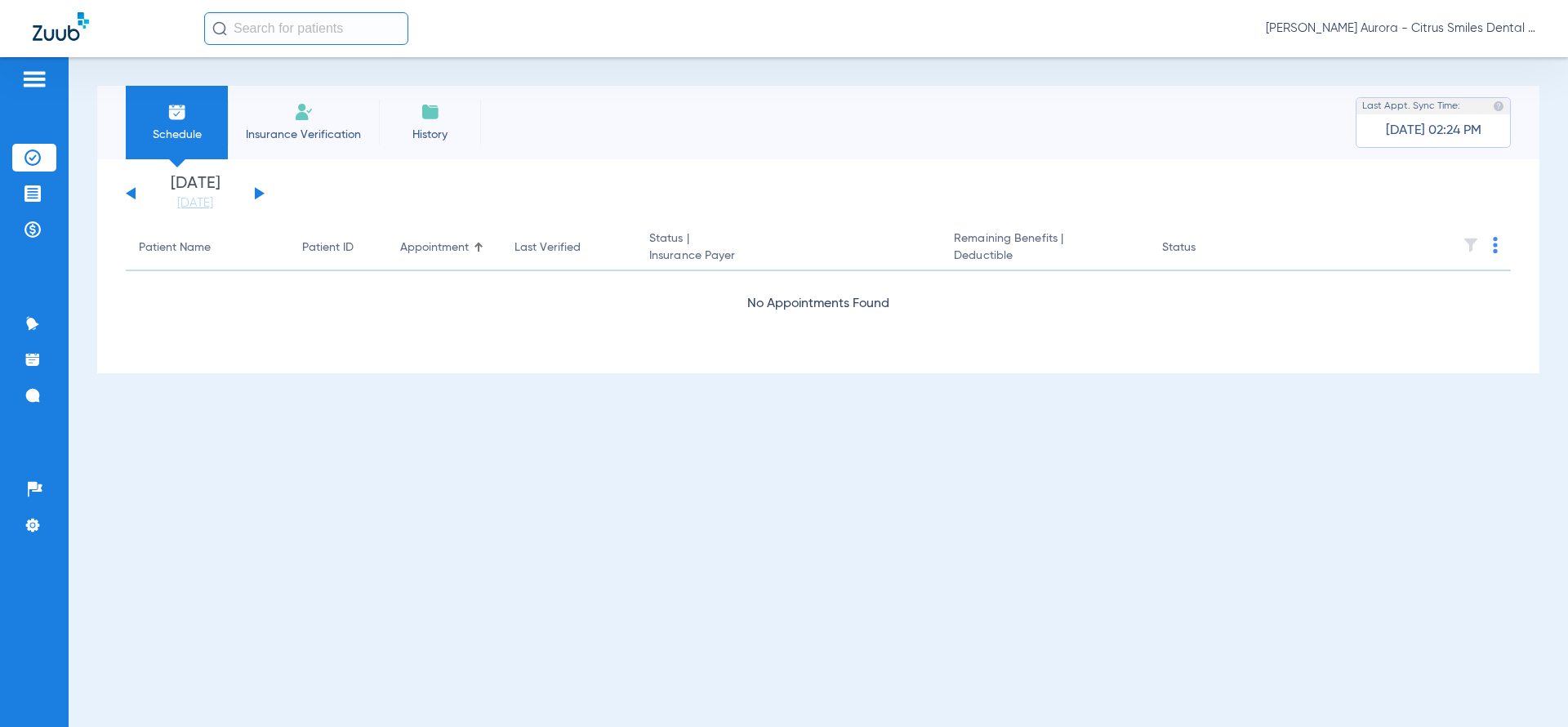
click at [272, 139] on span "Insurance Verification" at bounding box center [303, 135] width 127 height 16
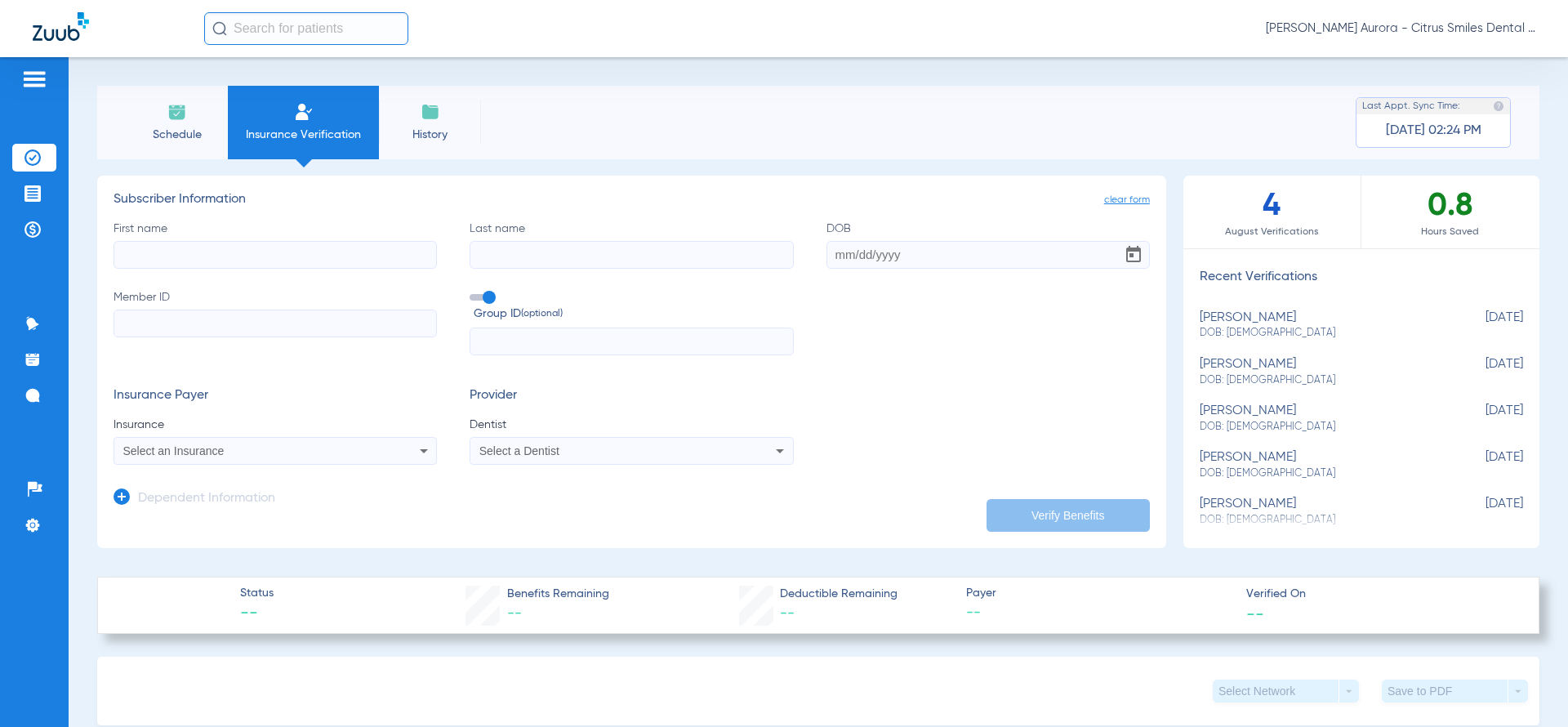
click at [319, 260] on input "First name" at bounding box center [275, 254] width 323 height 28
click at [384, 322] on input "Member ID" at bounding box center [275, 323] width 323 height 28
paste input "955301386"
type input "955301386"
click at [393, 251] on input "First name Required" at bounding box center [275, 254] width 323 height 28
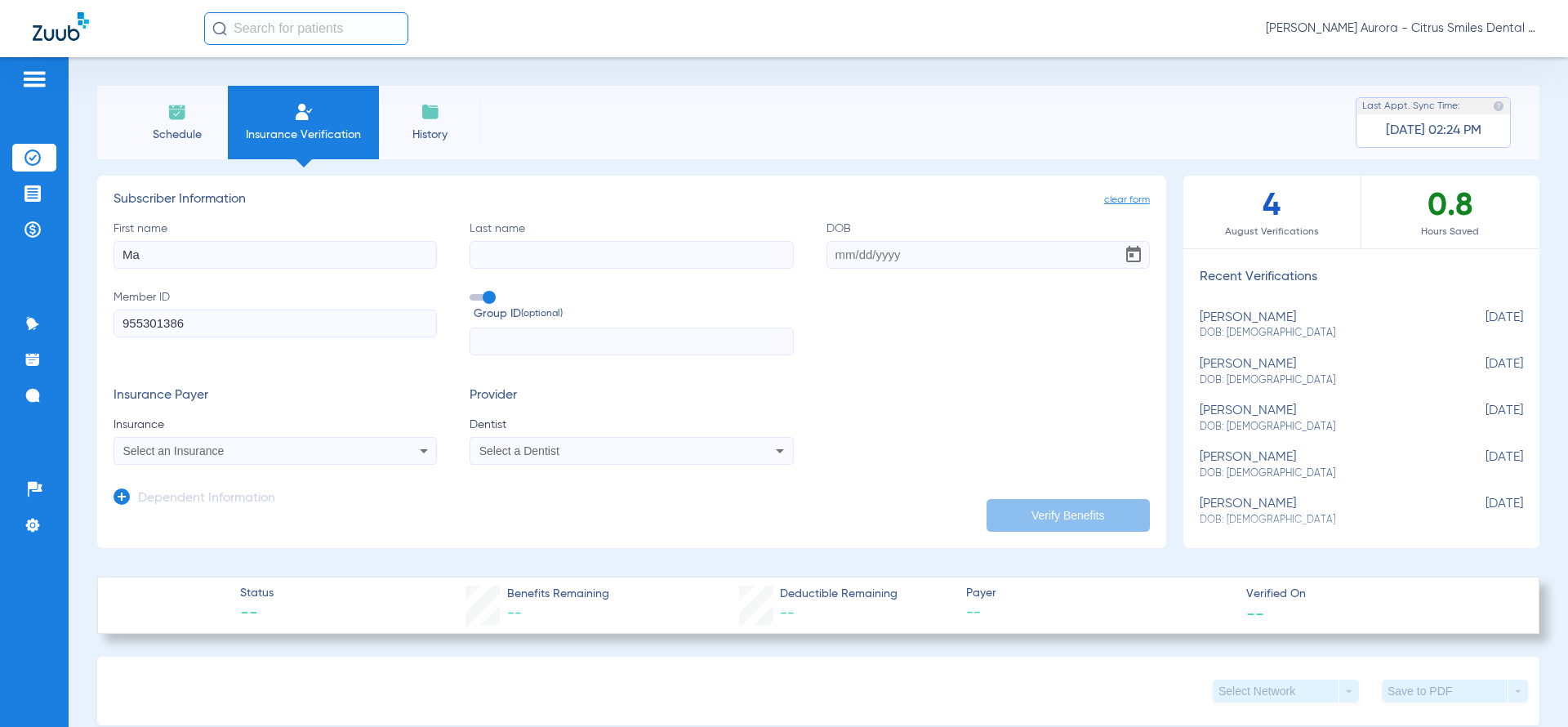
type input "M"
type input "[PERSON_NAME]"
click at [515, 241] on input "Last name" at bounding box center [630, 254] width 323 height 28
type input "[PERSON_NAME]"
click at [840, 254] on input "DOB" at bounding box center [988, 254] width 323 height 28
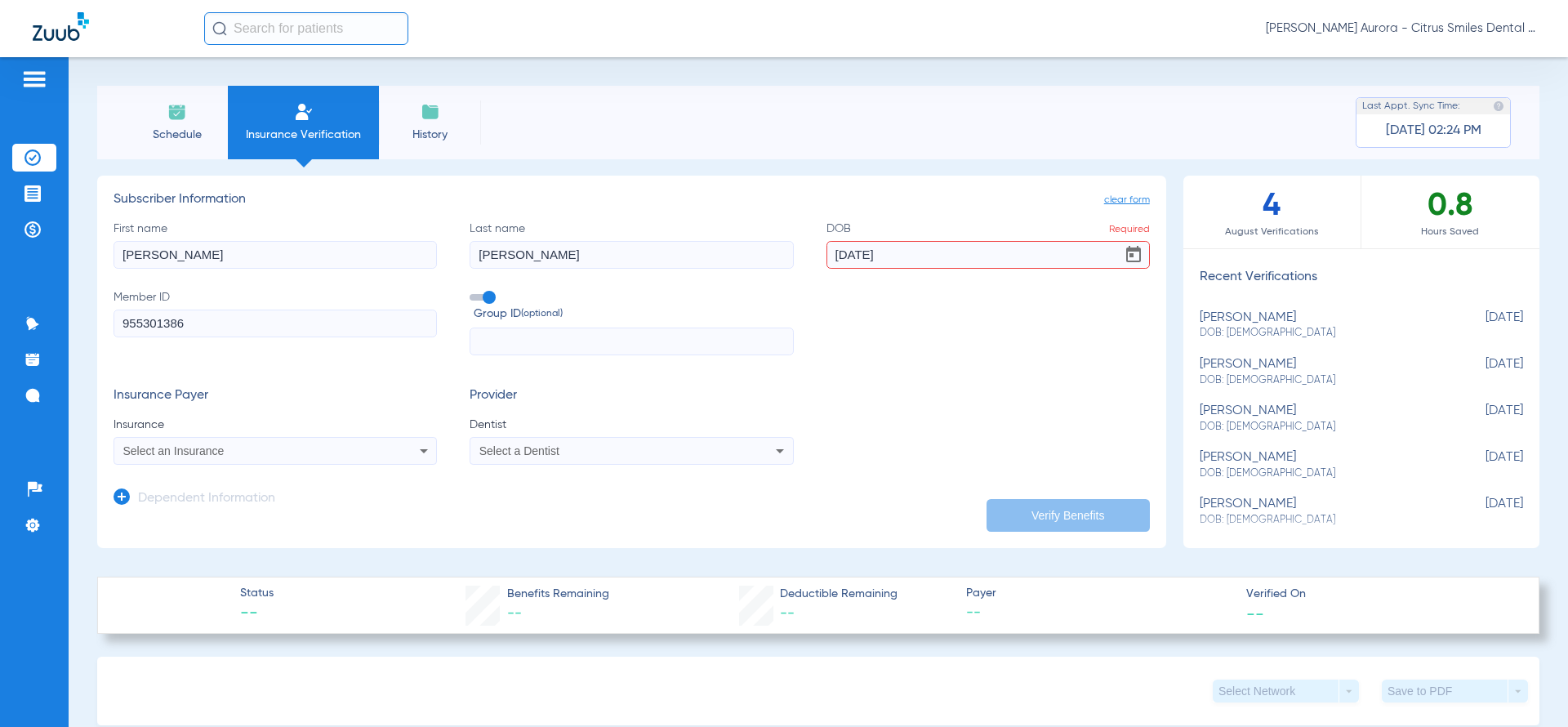
click at [729, 331] on input "text" at bounding box center [630, 342] width 323 height 28
click at [904, 247] on input "[DATE]" at bounding box center [988, 254] width 323 height 28
type input "[DATE]"
click at [373, 461] on mat-select "Select an Insurance" at bounding box center [275, 451] width 323 height 28
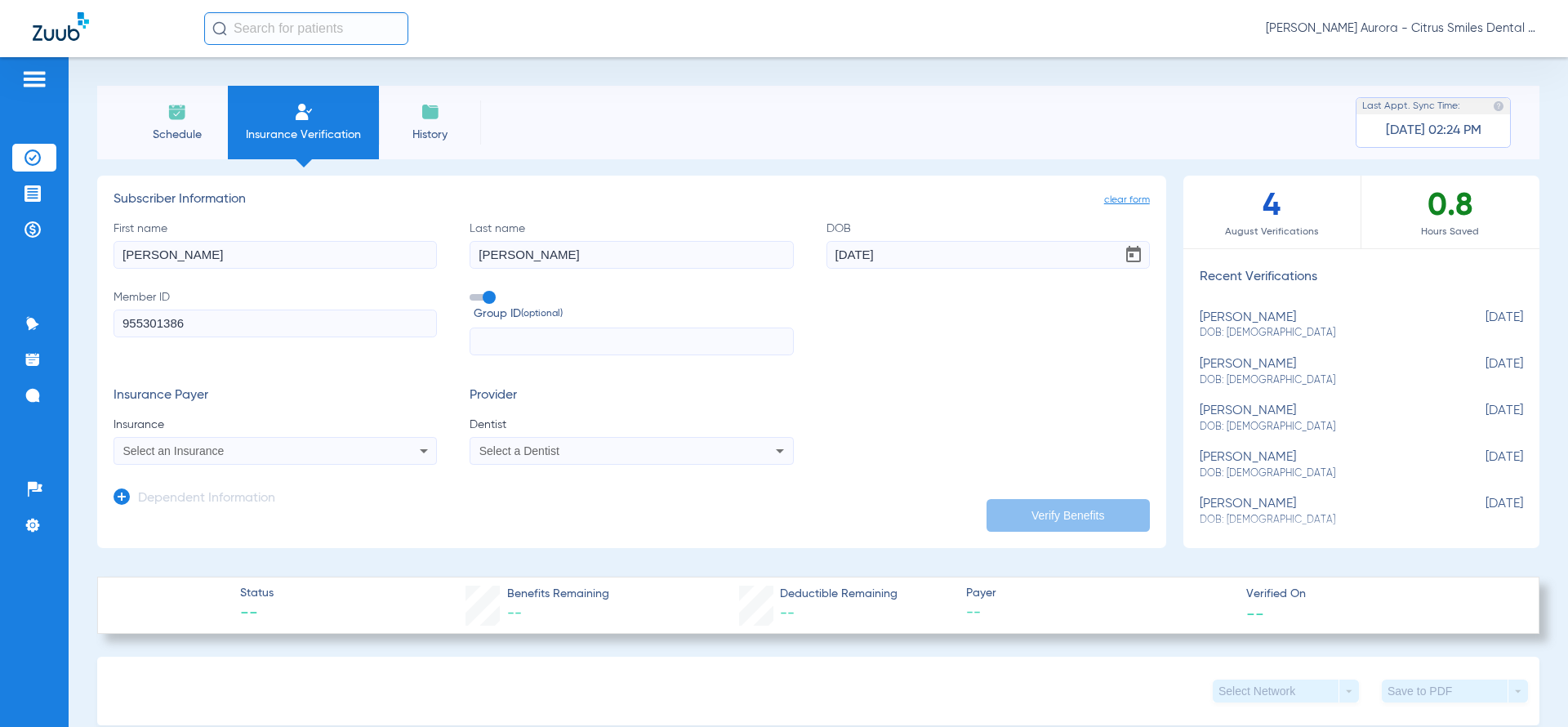
click at [382, 447] on div "Select an Insurance" at bounding box center [275, 450] width 322 height 20
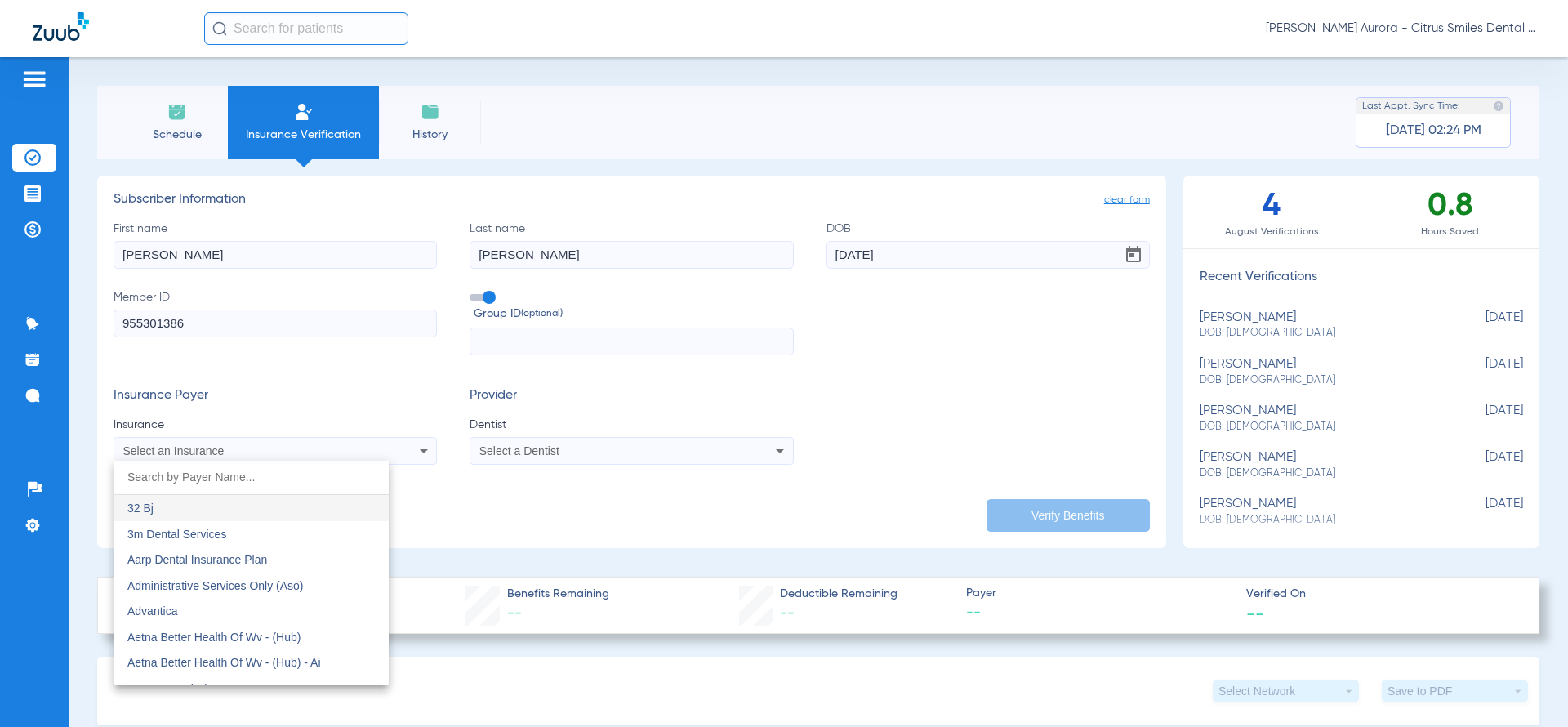
click at [486, 293] on div at bounding box center [784, 363] width 1568 height 727
click at [297, 475] on input "dropdown search" at bounding box center [252, 477] width 274 height 34
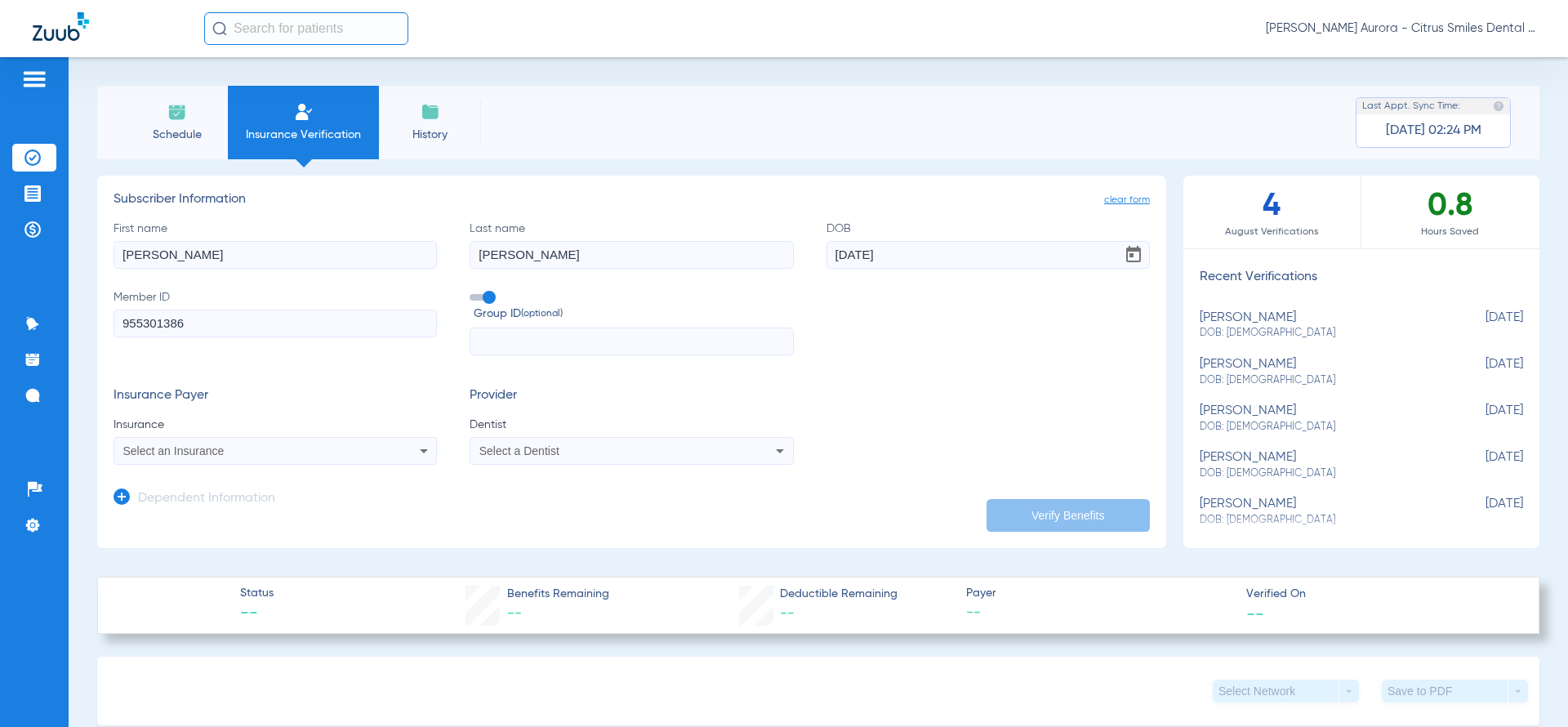
click at [281, 457] on div "Select an Insurance" at bounding box center [275, 450] width 322 height 20
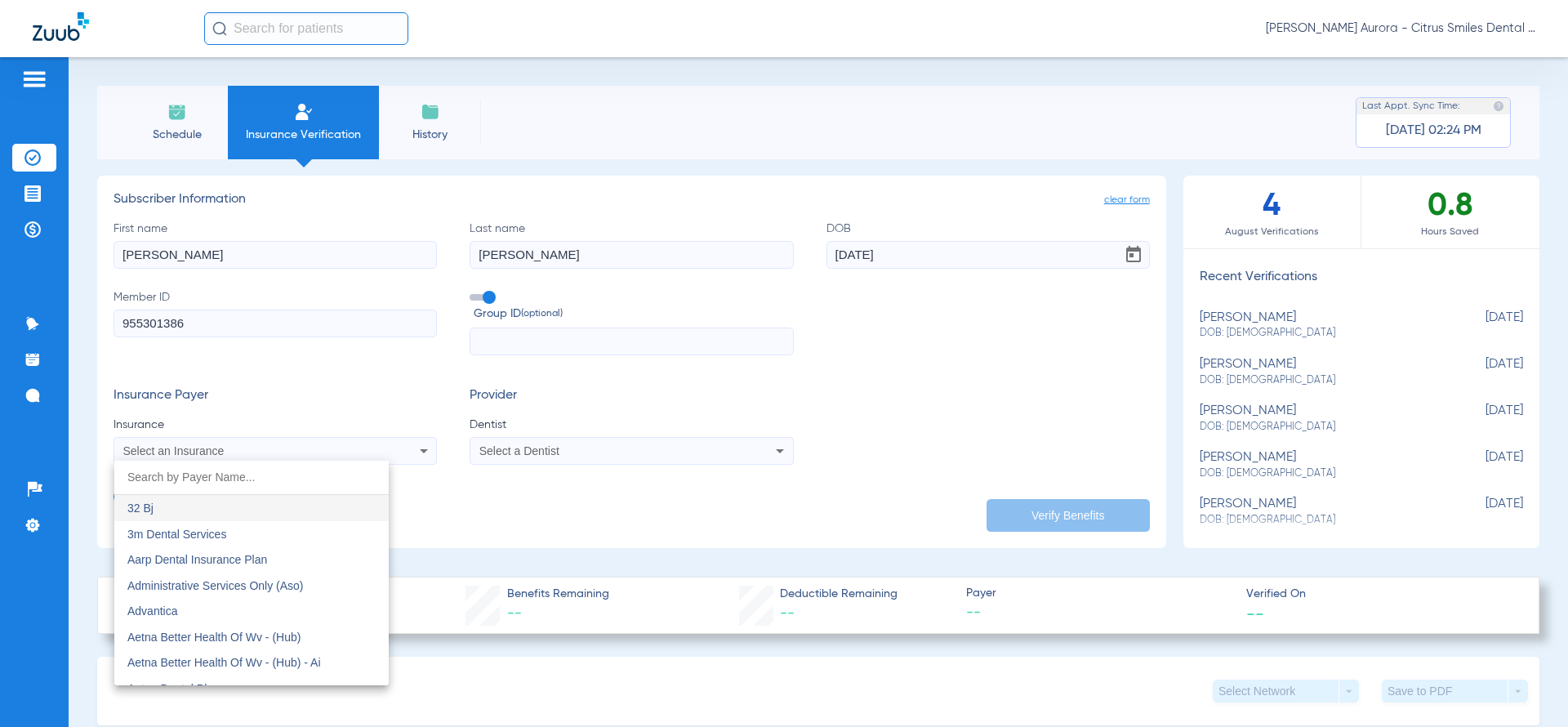
click at [281, 457] on div at bounding box center [784, 363] width 1568 height 727
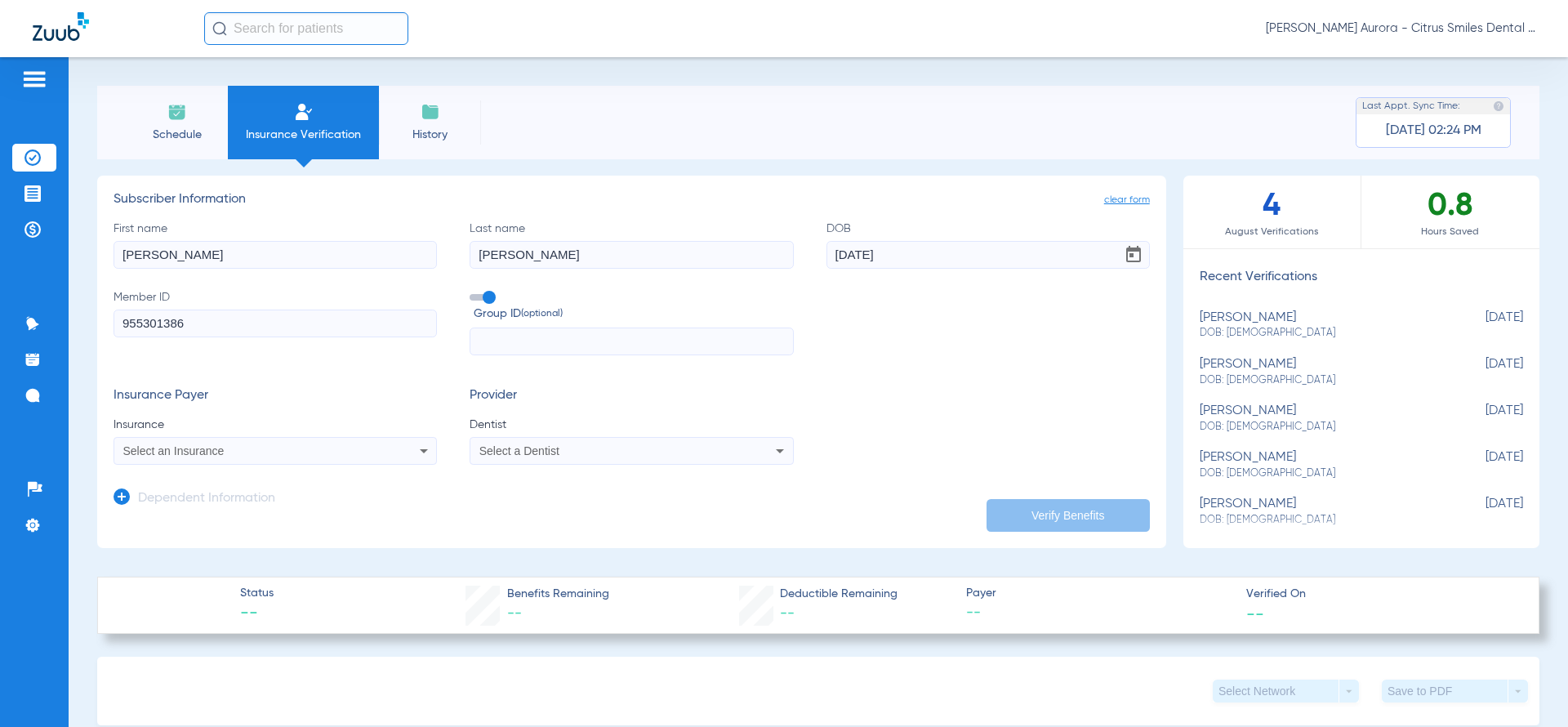
click at [286, 453] on div "Select an Insurance" at bounding box center [245, 450] width 244 height 11
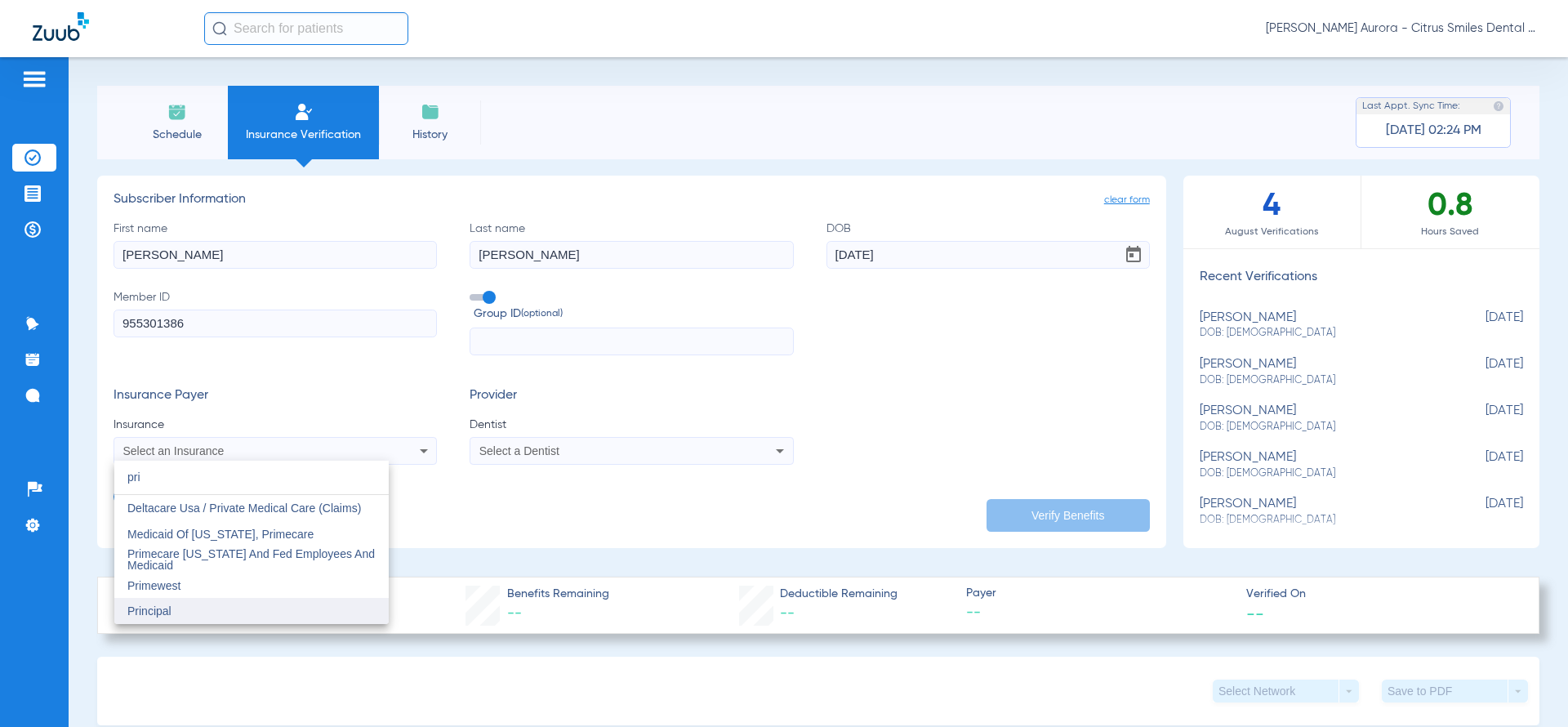
type input "pri"
click at [254, 600] on mat-option "Principal" at bounding box center [252, 611] width 274 height 26
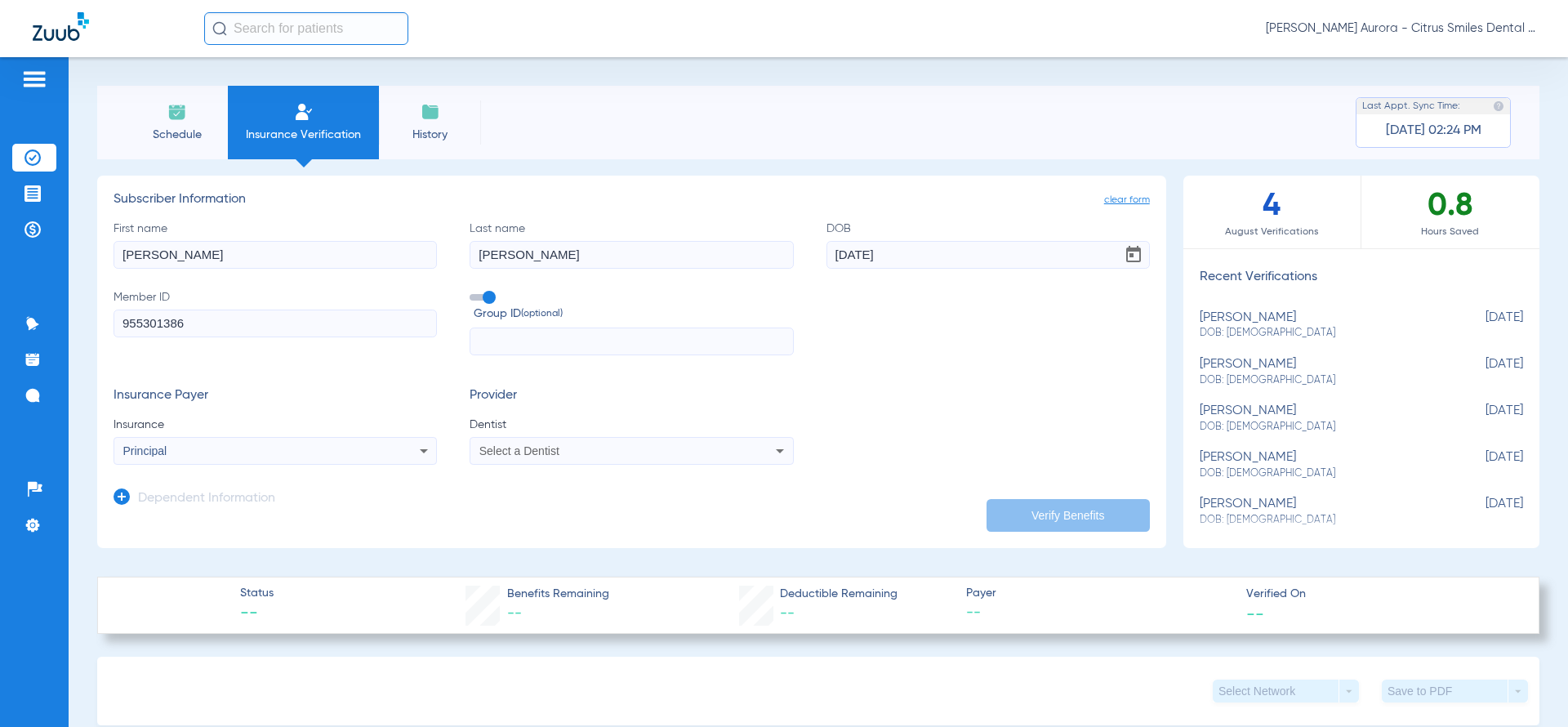
click at [553, 442] on div "Select a Dentist" at bounding box center [630, 450] width 322 height 20
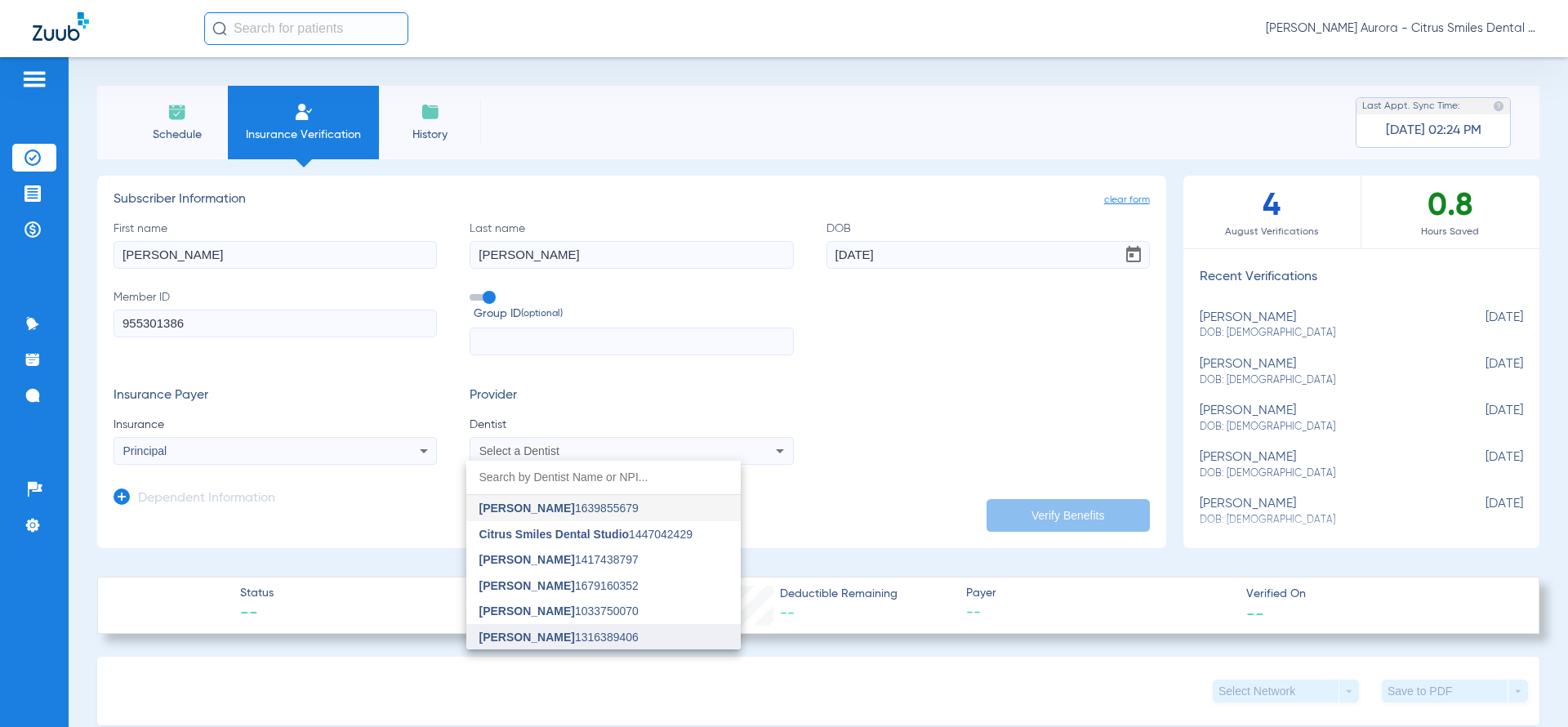
click at [571, 631] on span "[PERSON_NAME] 1316389406" at bounding box center [559, 636] width 160 height 11
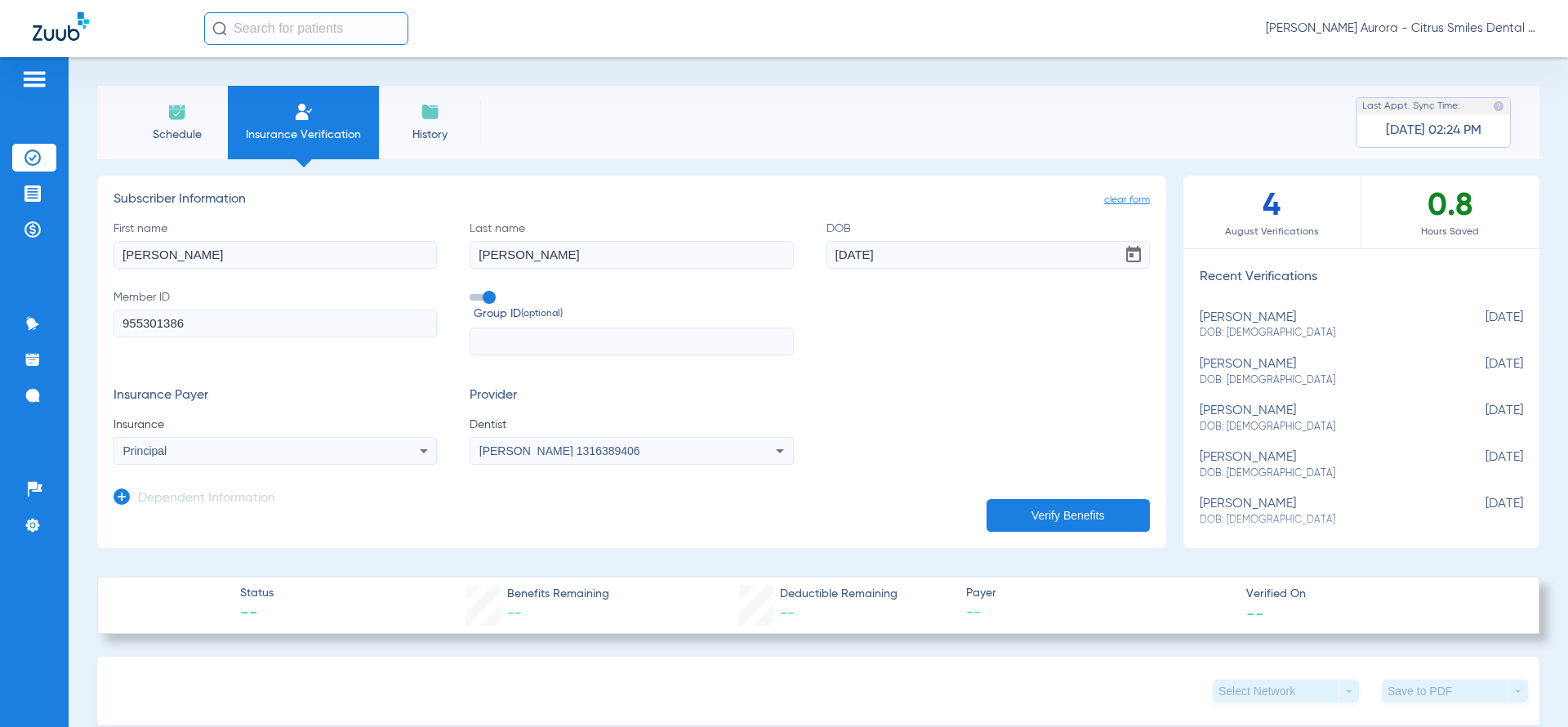
click at [1022, 503] on button "Verify Benefits" at bounding box center [1068, 516] width 163 height 33
click at [482, 294] on span at bounding box center [481, 298] width 24 height 7
click at [473, 291] on input "Group ID (optional)" at bounding box center [473, 291] width 0 height 0
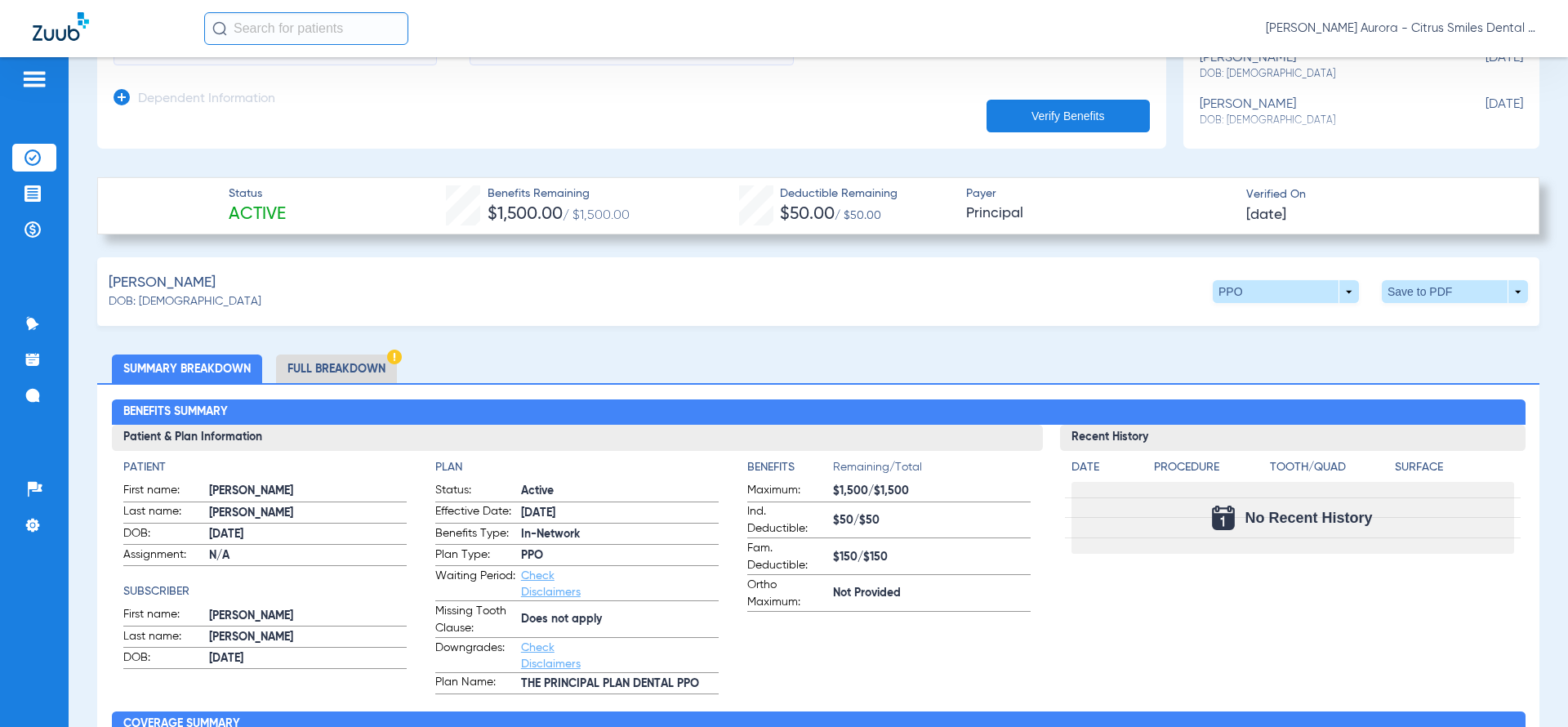
scroll to position [400, 0]
click at [371, 360] on li "Full Breakdown" at bounding box center [336, 367] width 121 height 28
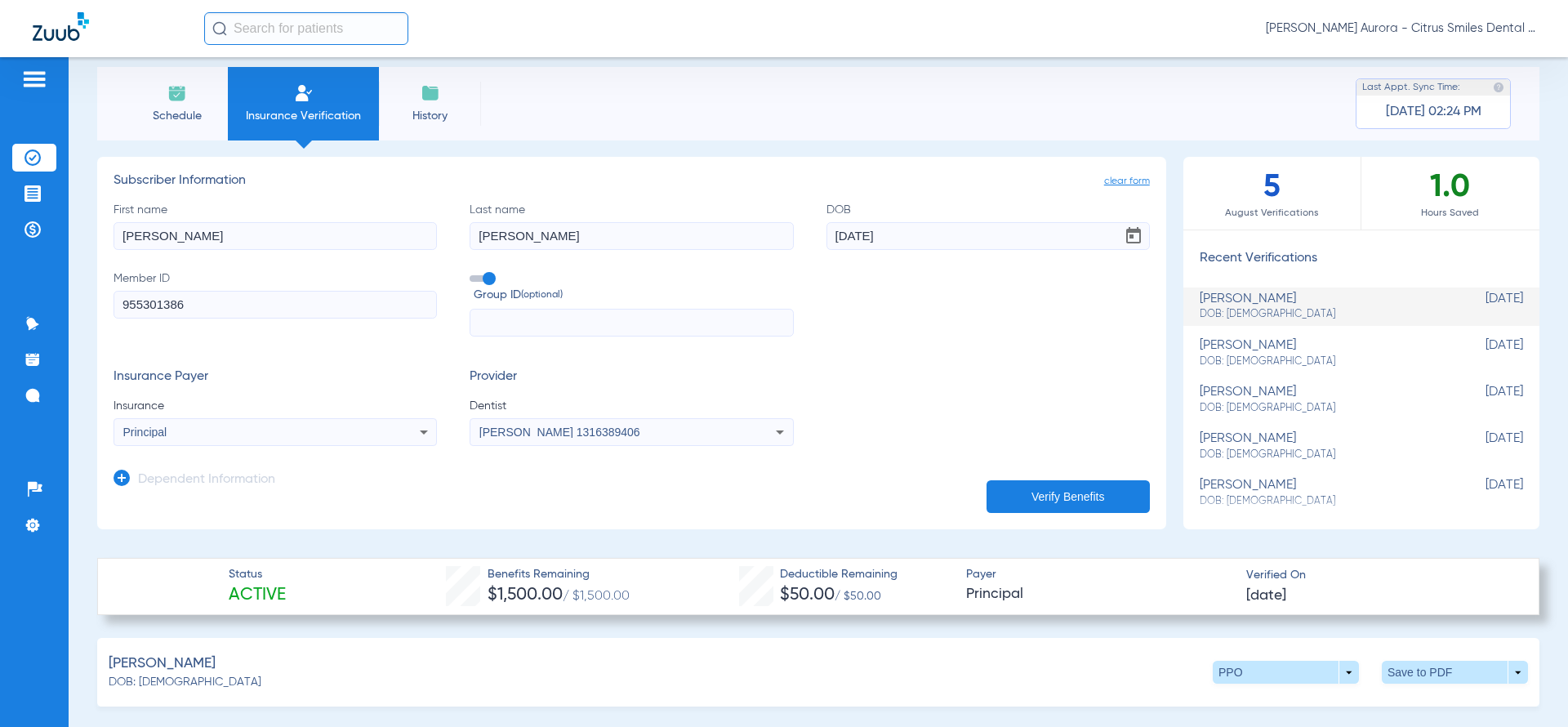
scroll to position [0, 0]
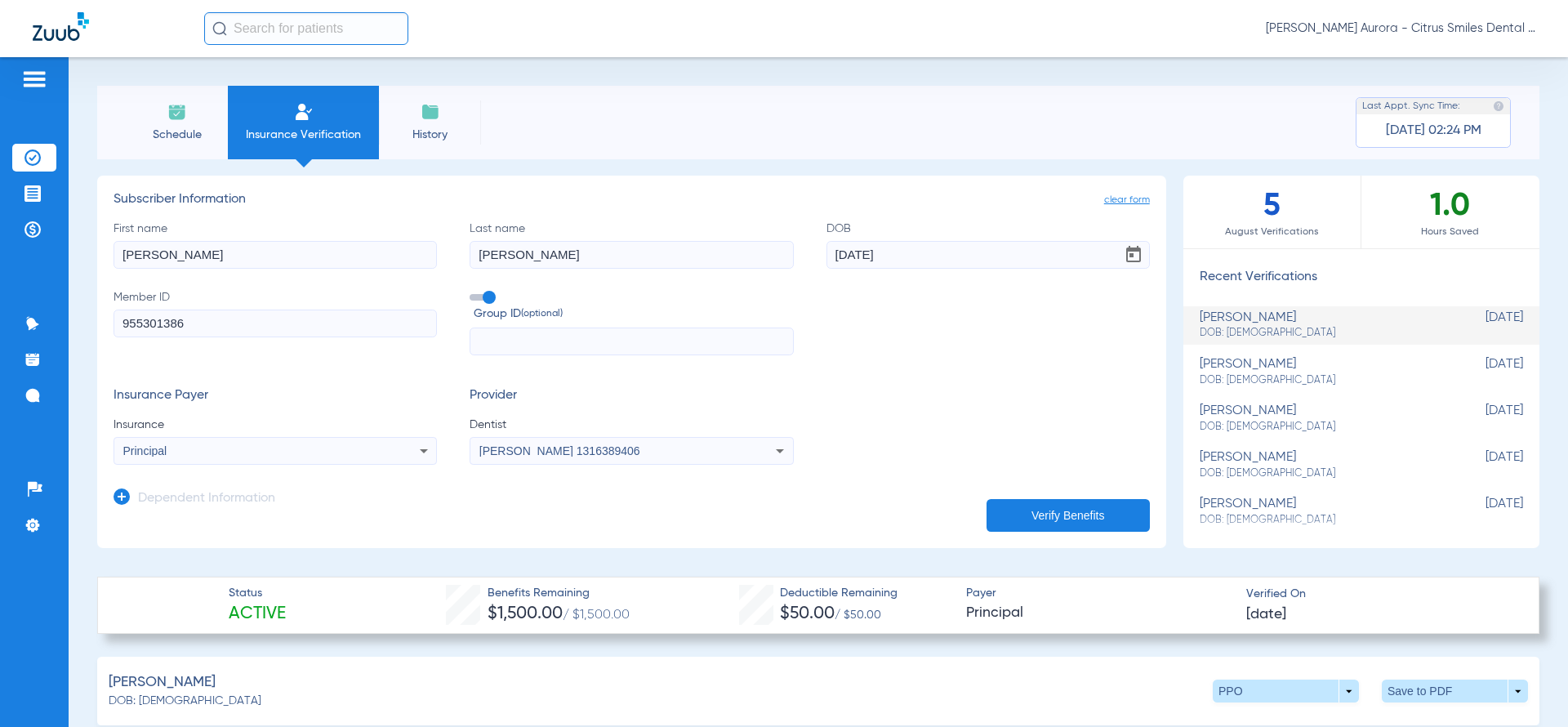
click at [222, 456] on div "Principal" at bounding box center [275, 450] width 322 height 20
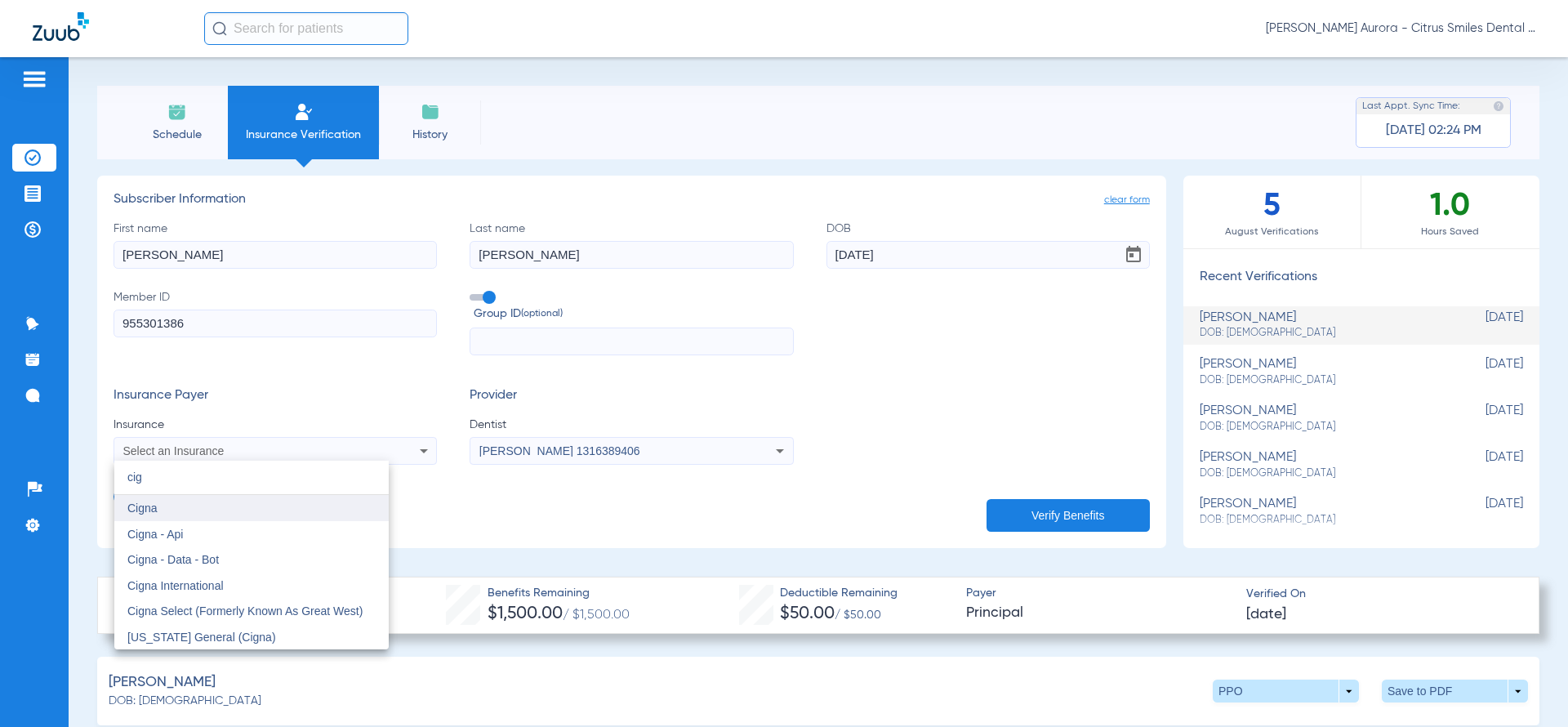
type input "cig"
click at [188, 516] on mat-option "Cigna" at bounding box center [252, 508] width 274 height 26
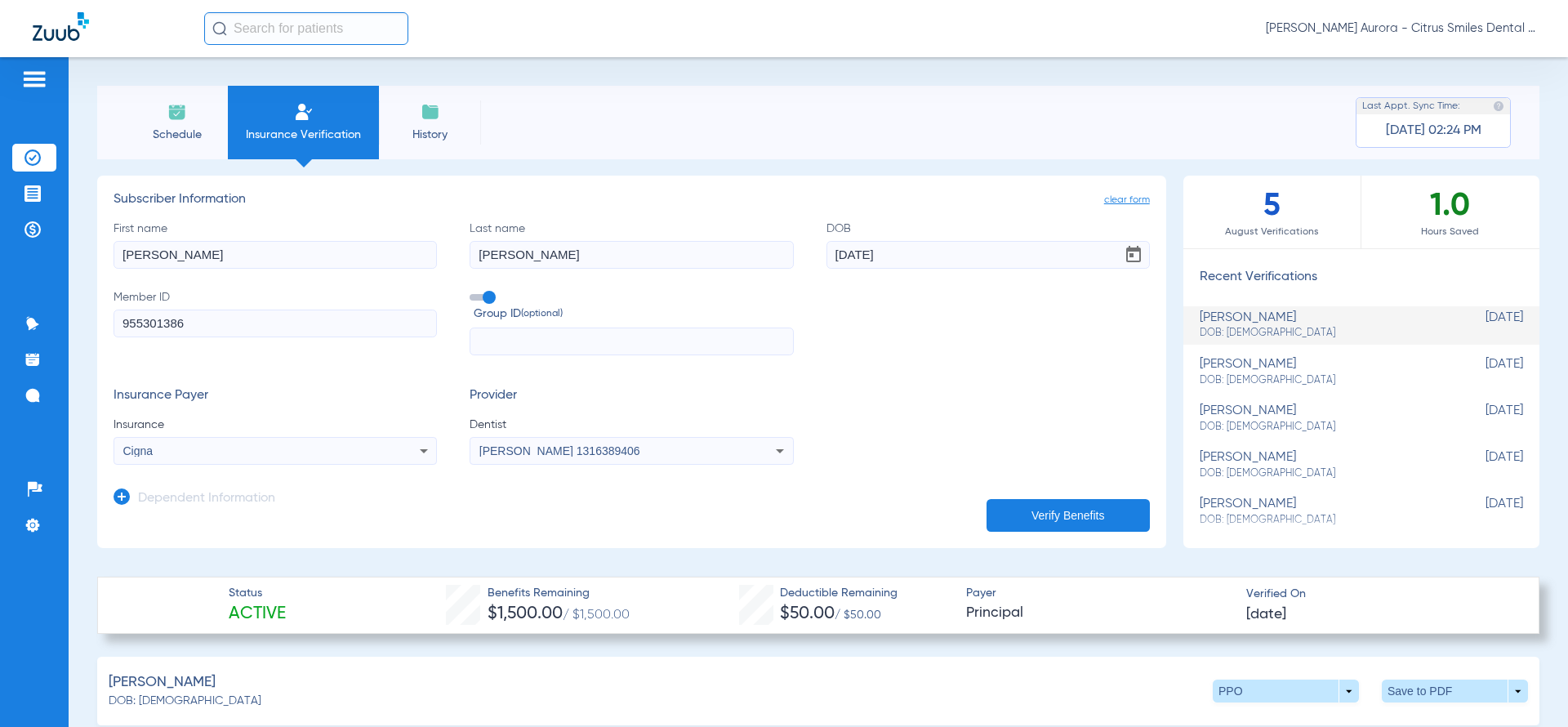
click at [257, 260] on input "[PERSON_NAME]" at bounding box center [275, 254] width 323 height 28
type input "n"
type input "[PERSON_NAME]"
click at [538, 254] on input "[PERSON_NAME]" at bounding box center [630, 254] width 323 height 28
type input "f"
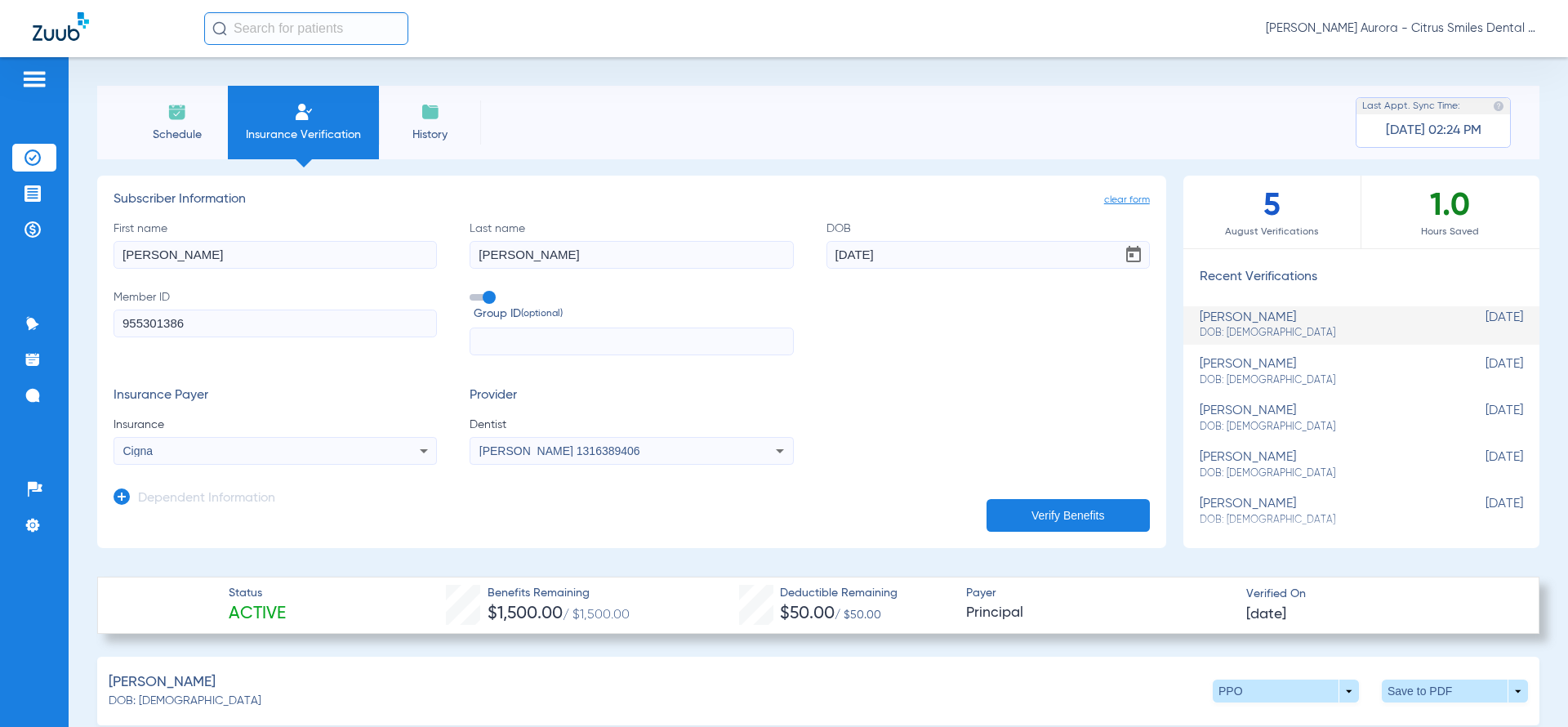
type input "[PERSON_NAME]"
click at [909, 245] on input "[DATE]" at bounding box center [988, 254] width 323 height 28
type input "0"
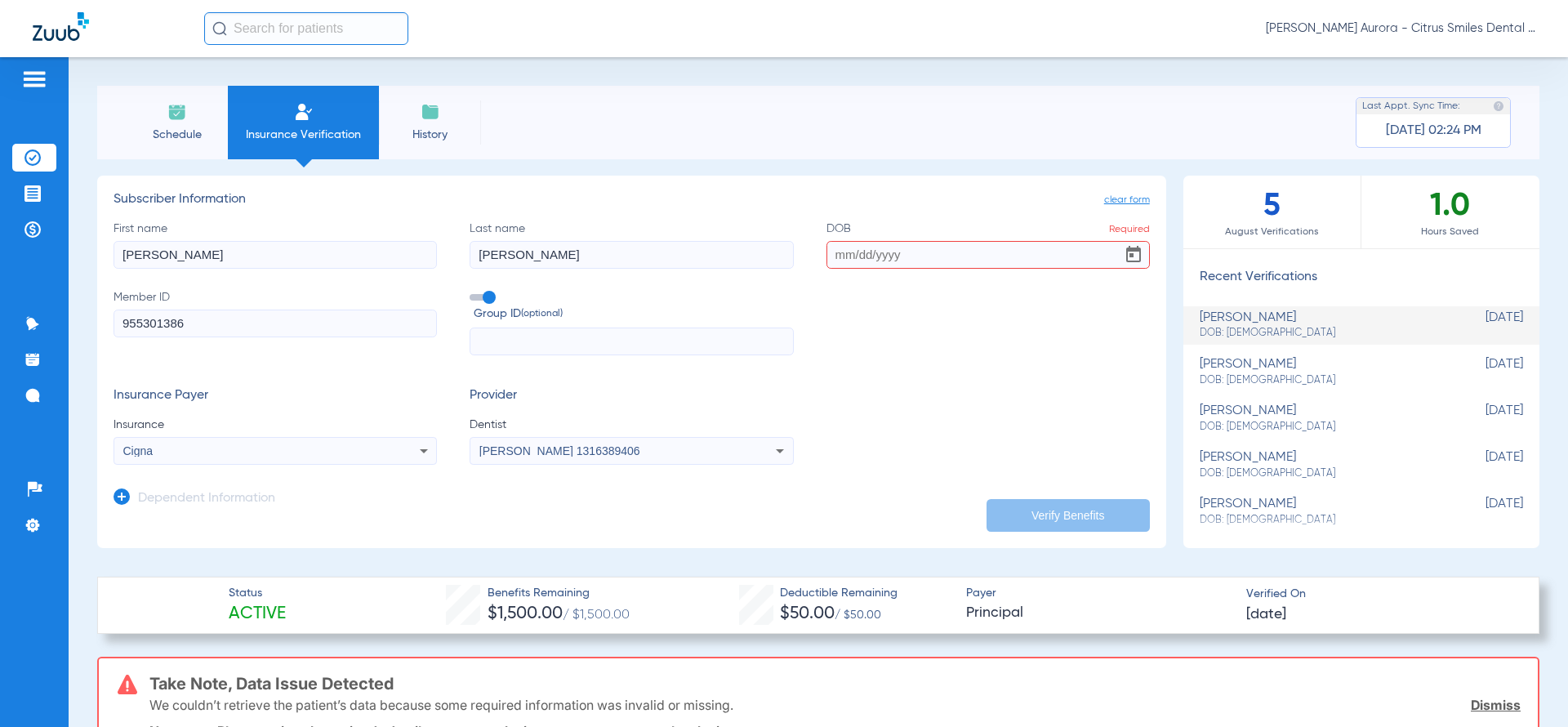
paste input "[DATE]"
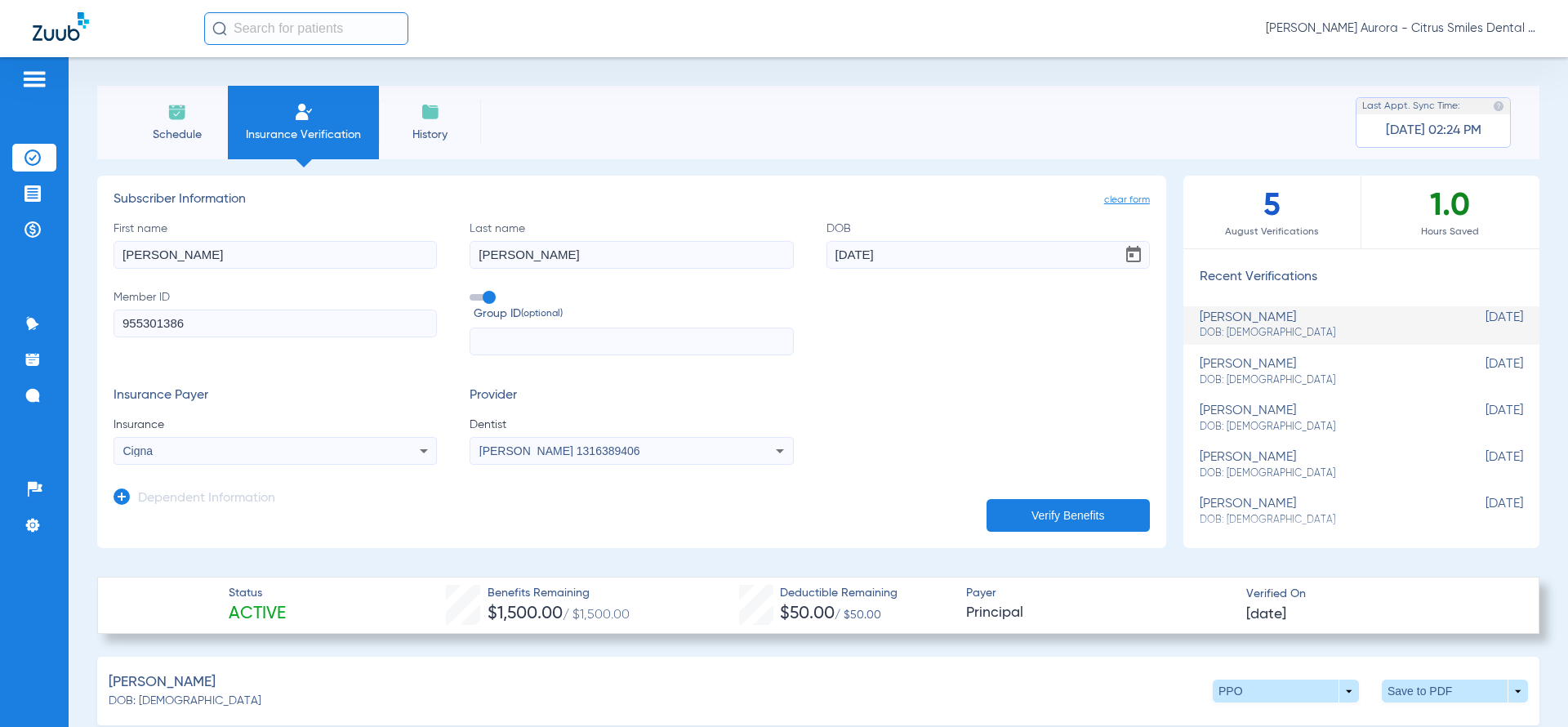
type input "[DATE]"
click at [329, 327] on input "955301386" at bounding box center [275, 323] width 323 height 28
type input "9"
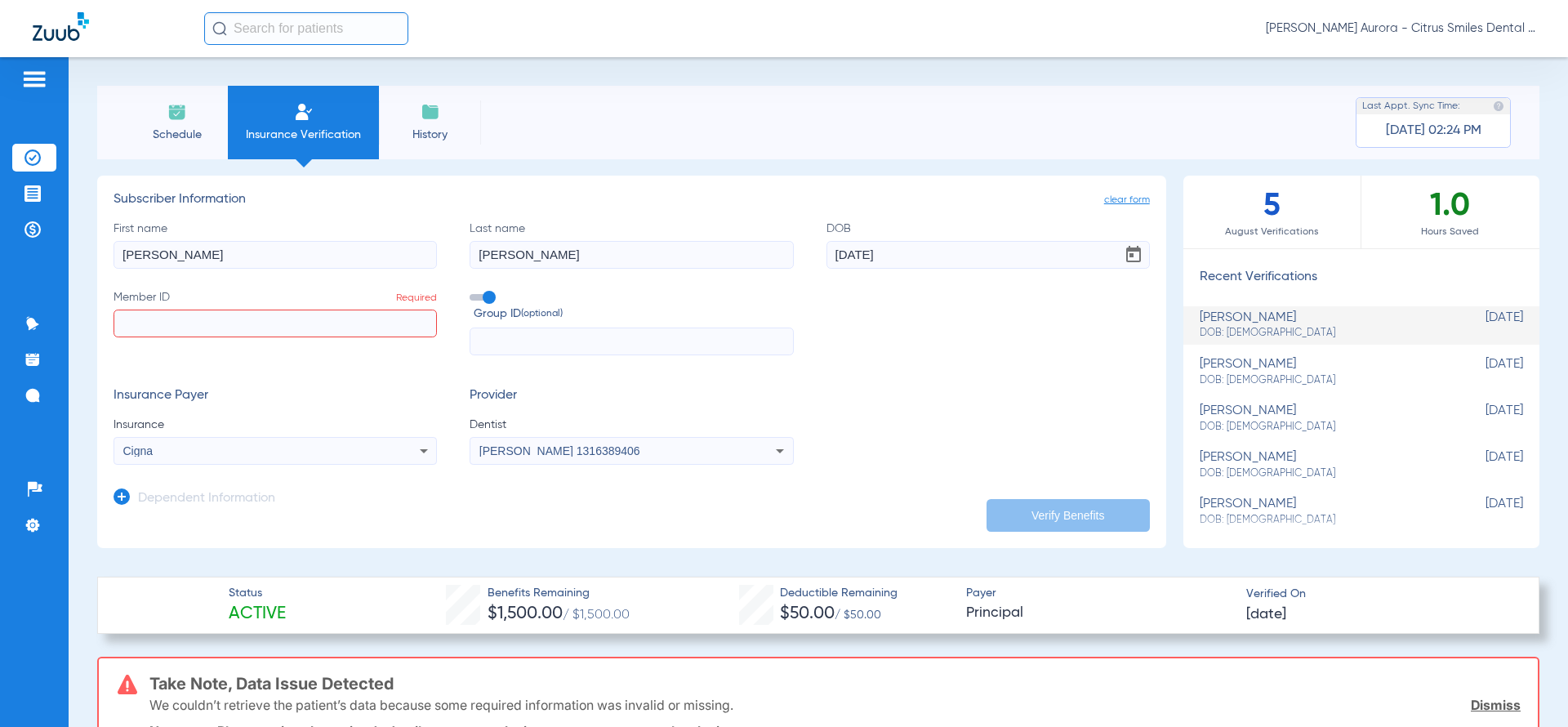
paste input "028577170"
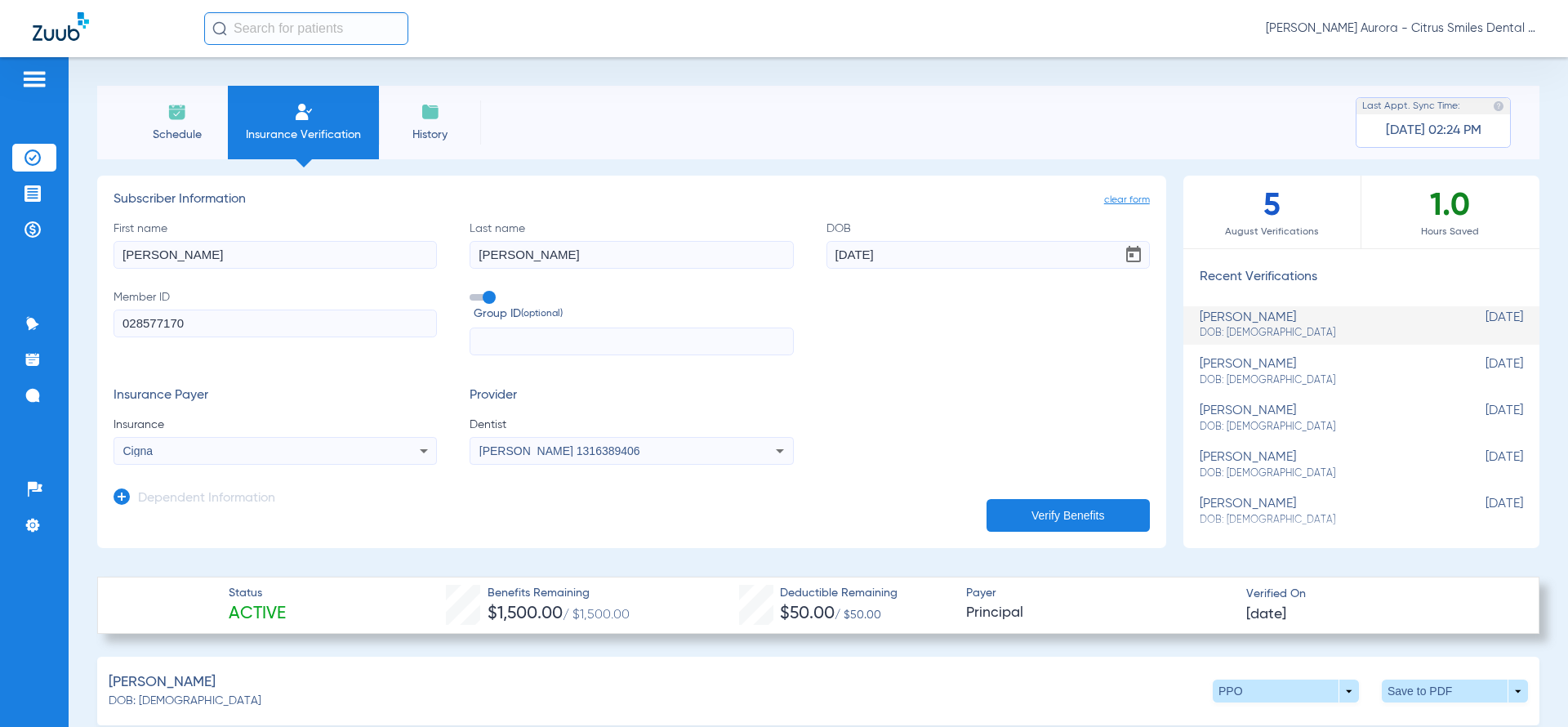
type input "028577170"
click at [1069, 509] on button "Verify Benefits" at bounding box center [1068, 516] width 163 height 33
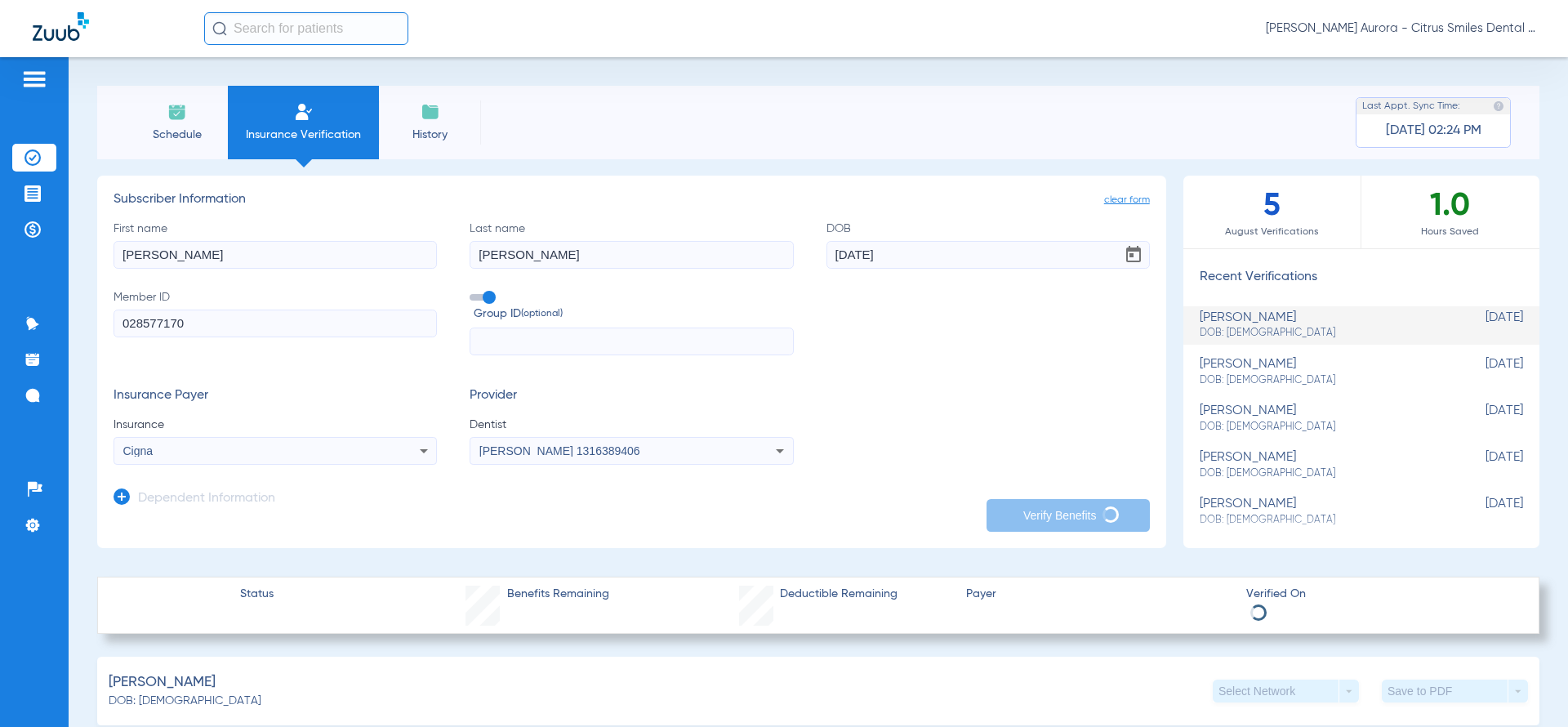
type input "[PERSON_NAME]"
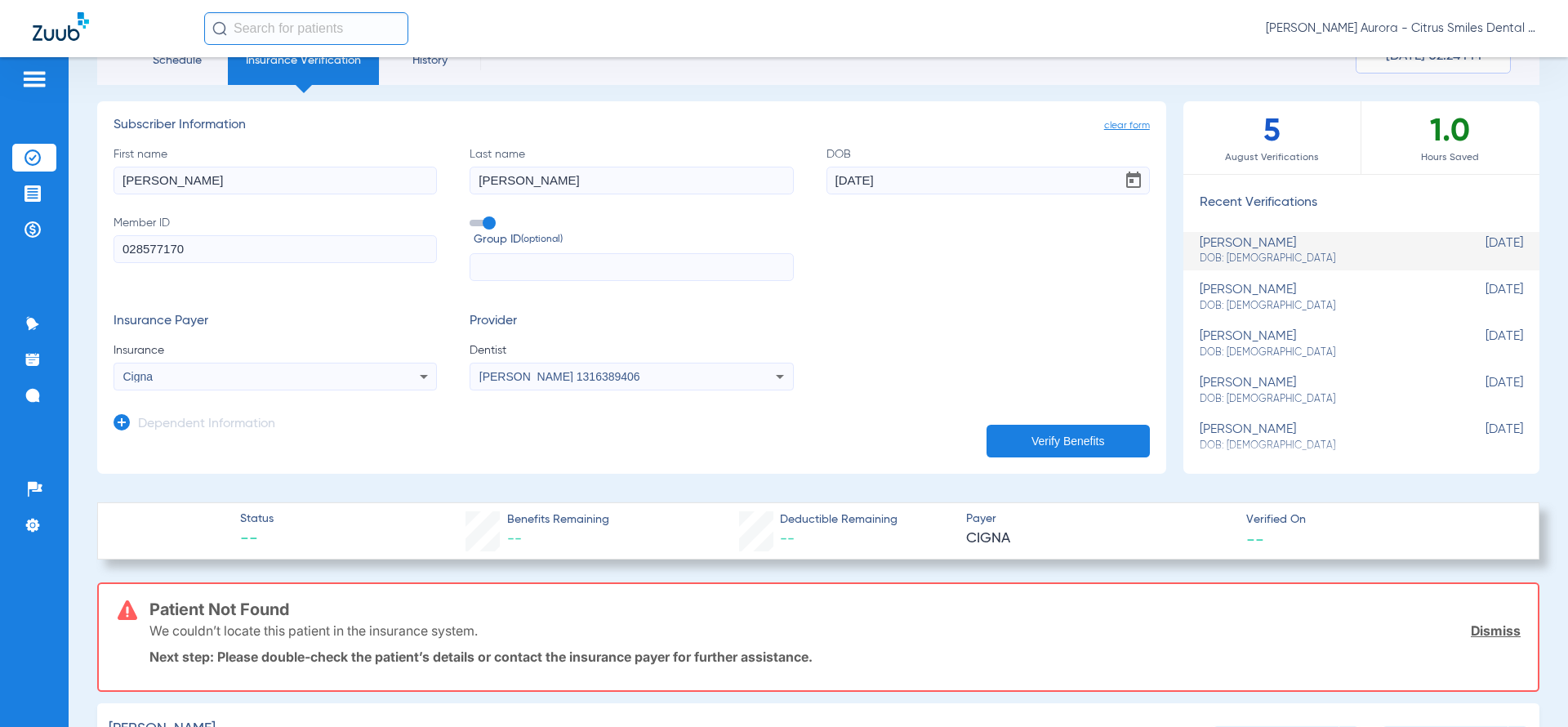
scroll to position [39, 0]
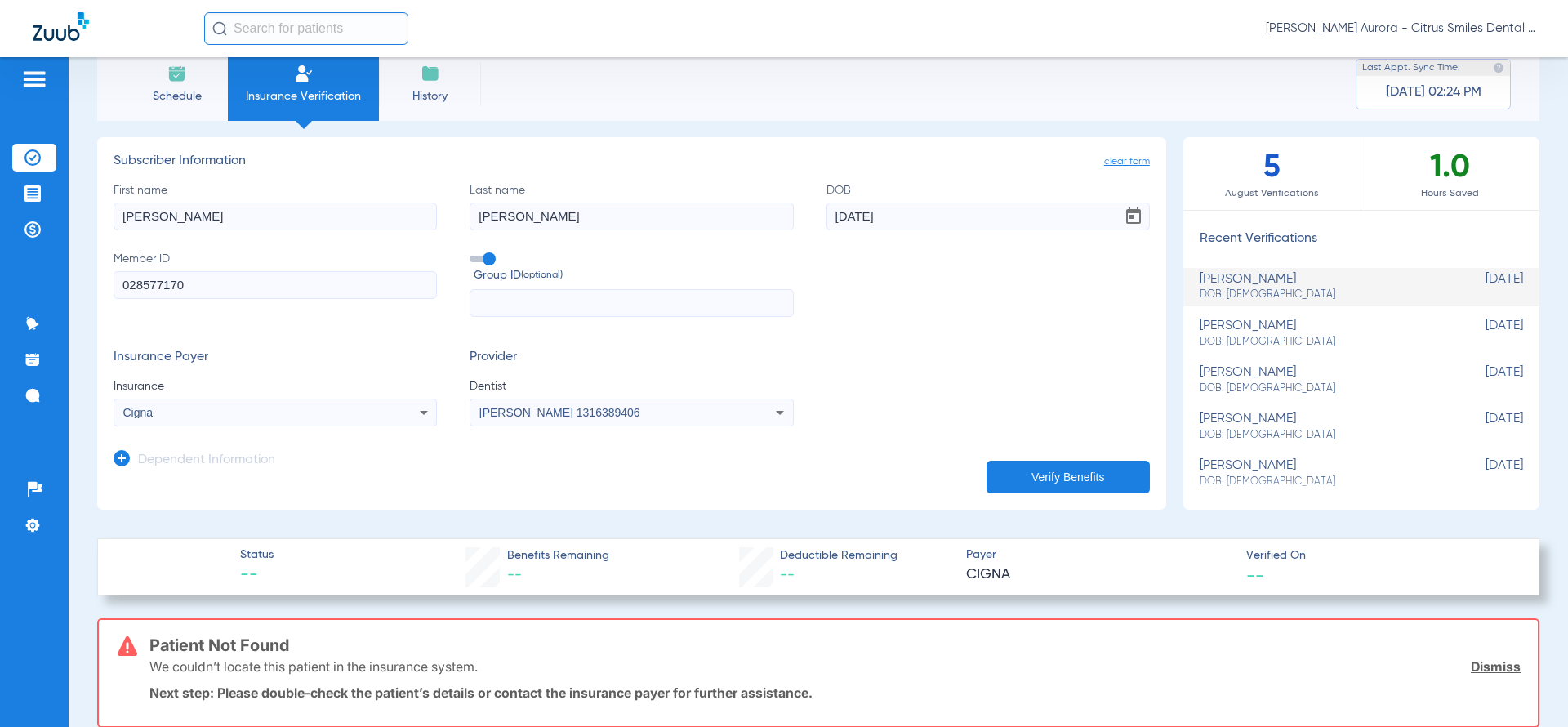
click at [293, 274] on input "028577170" at bounding box center [275, 285] width 323 height 28
click at [129, 285] on input "028577170" at bounding box center [275, 285] width 323 height 28
type input "028577170"
click at [1000, 473] on button "Verify Benefits" at bounding box center [1068, 477] width 163 height 33
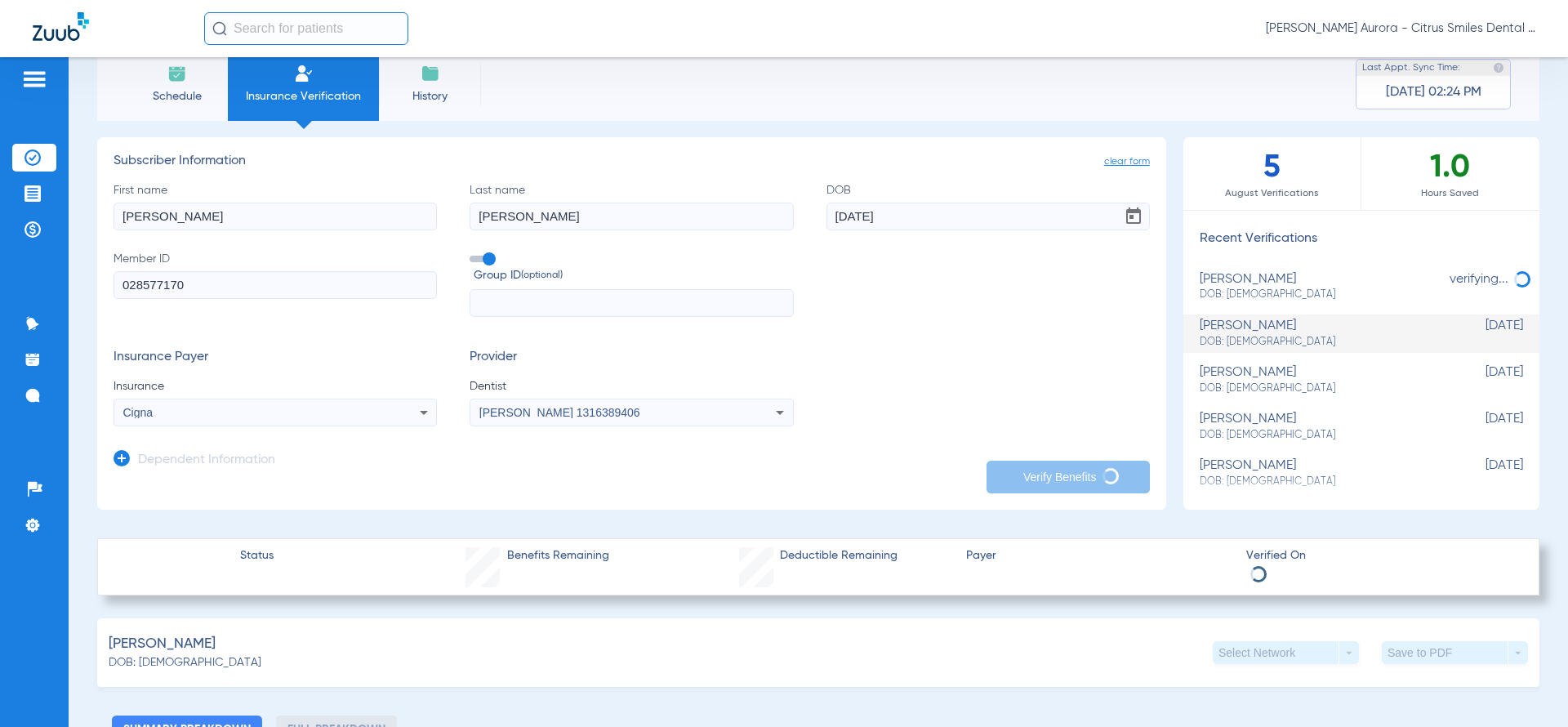
click at [492, 256] on label "Group ID (optional)" at bounding box center [630, 268] width 323 height 35
click at [473, 254] on input "Group ID (optional)" at bounding box center [473, 254] width 0 height 0
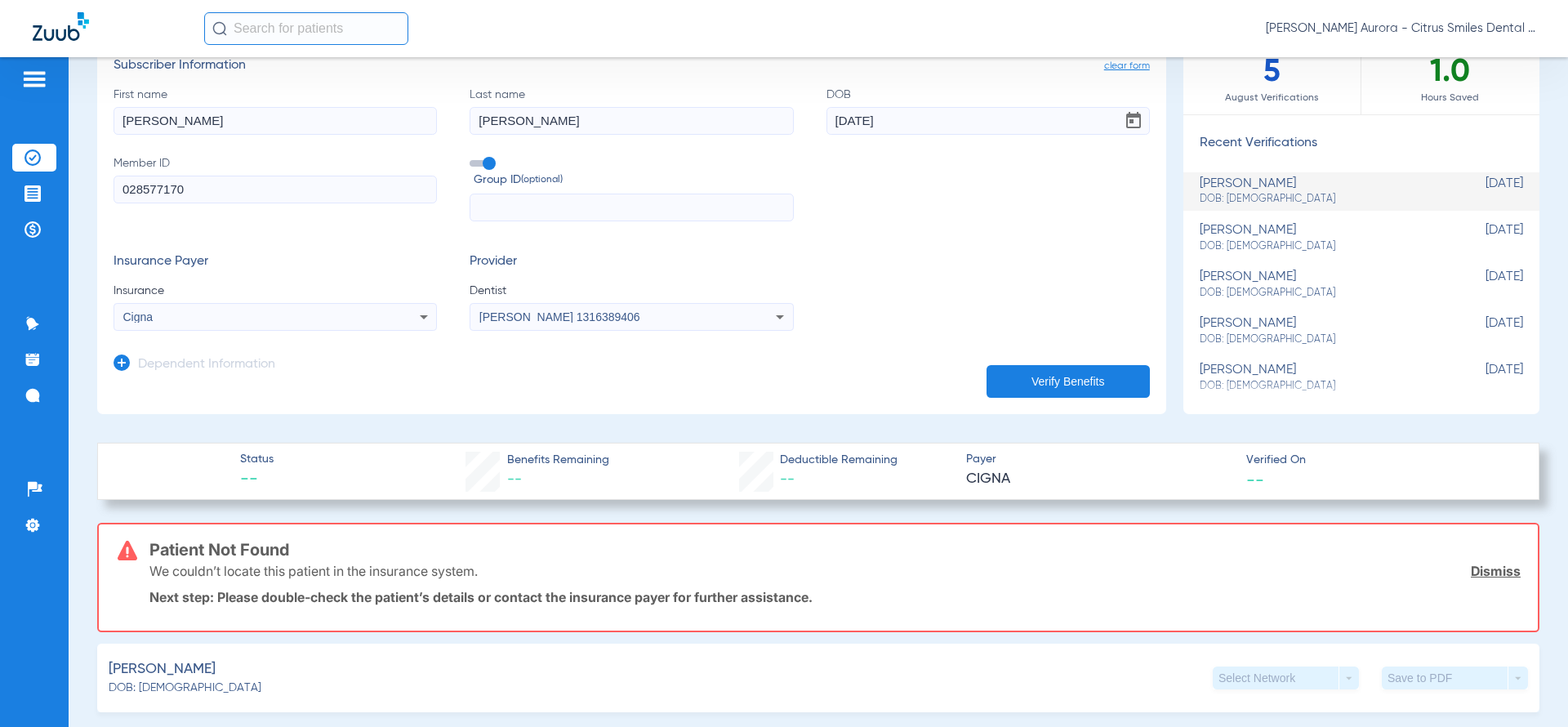
scroll to position [0, 0]
